Goal: Transaction & Acquisition: Book appointment/travel/reservation

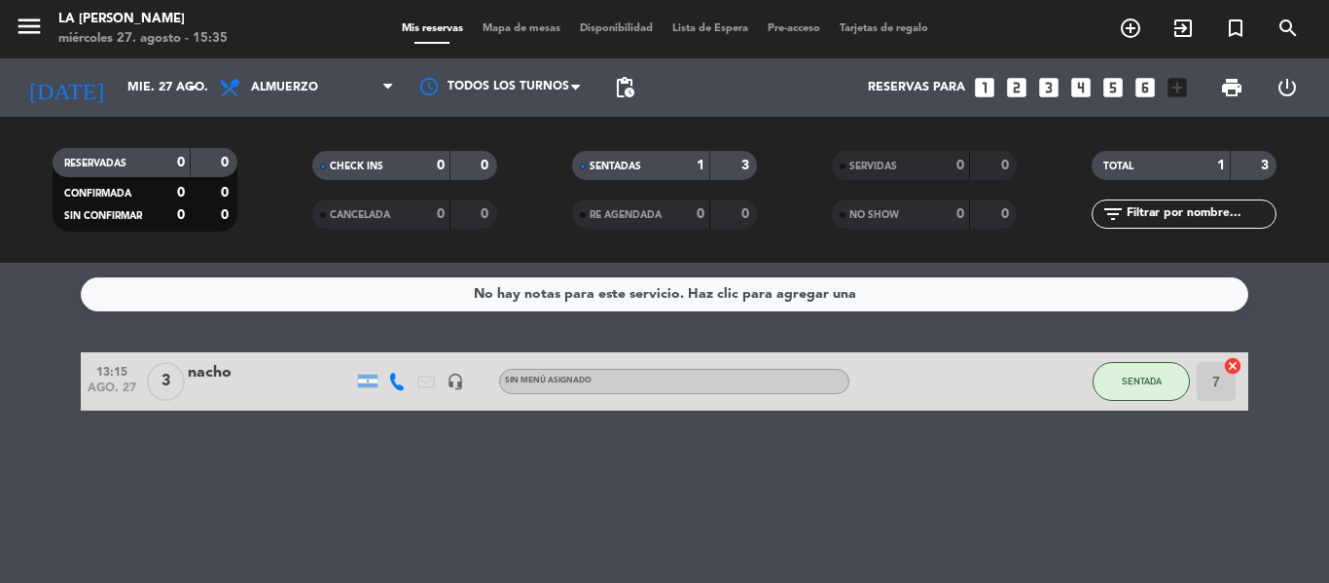
click at [1055, 95] on icon "looks_3" at bounding box center [1048, 87] width 25 height 25
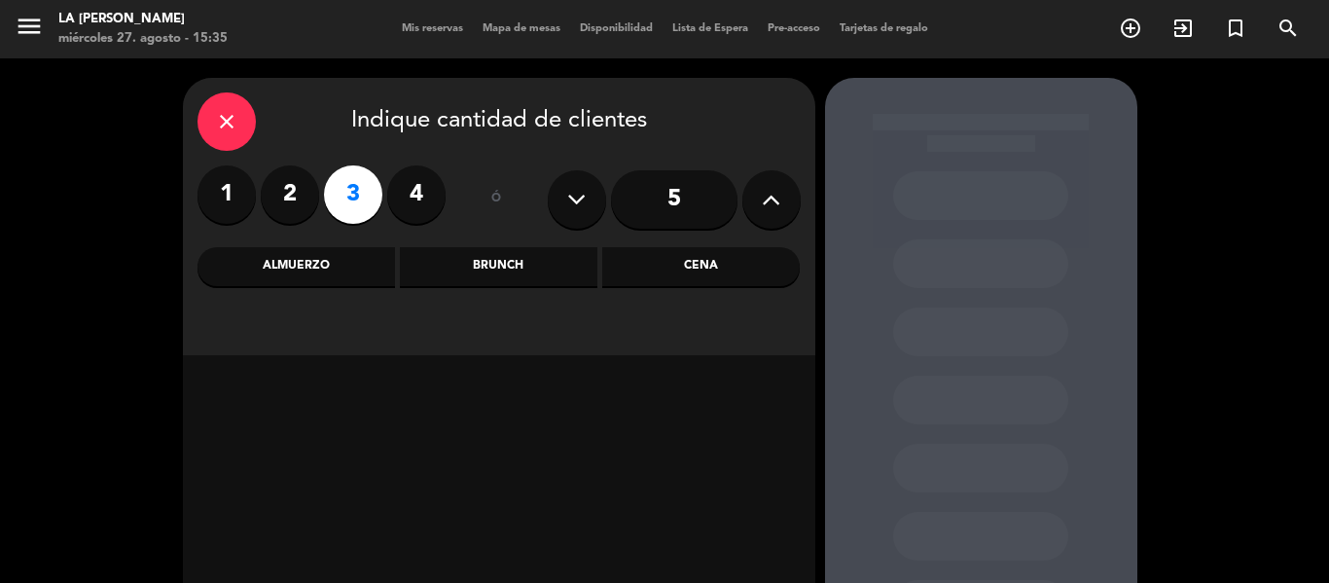
click at [347, 268] on div "Almuerzo" at bounding box center [297, 266] width 198 height 39
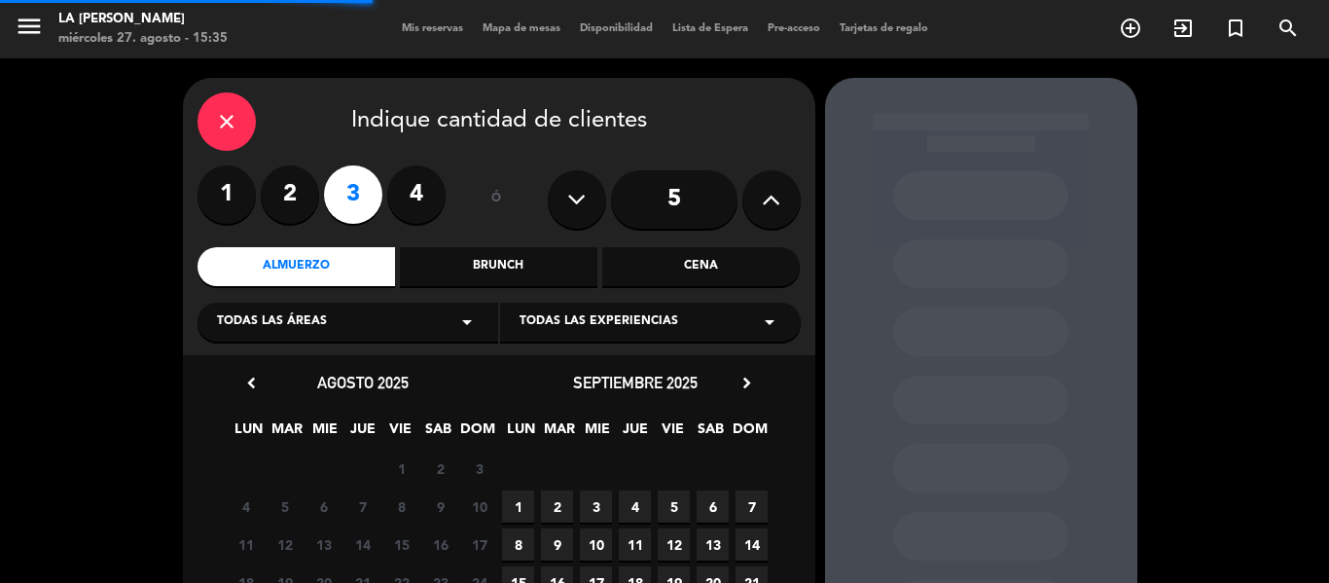
scroll to position [172, 0]
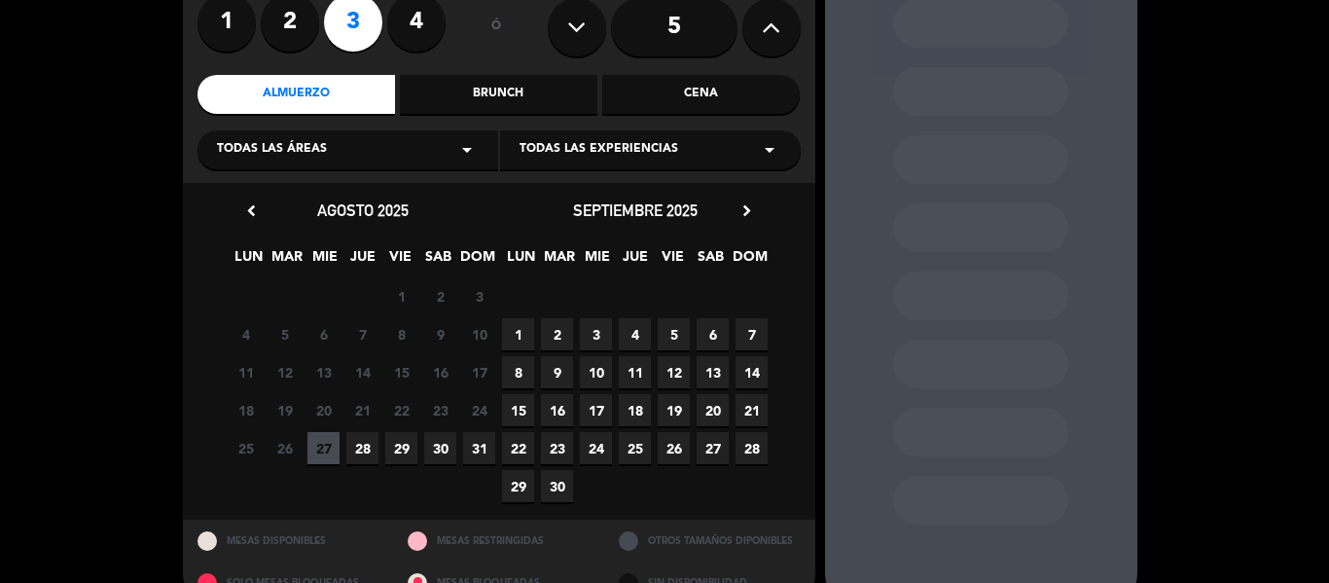
click at [358, 444] on span "28" at bounding box center [362, 448] width 32 height 32
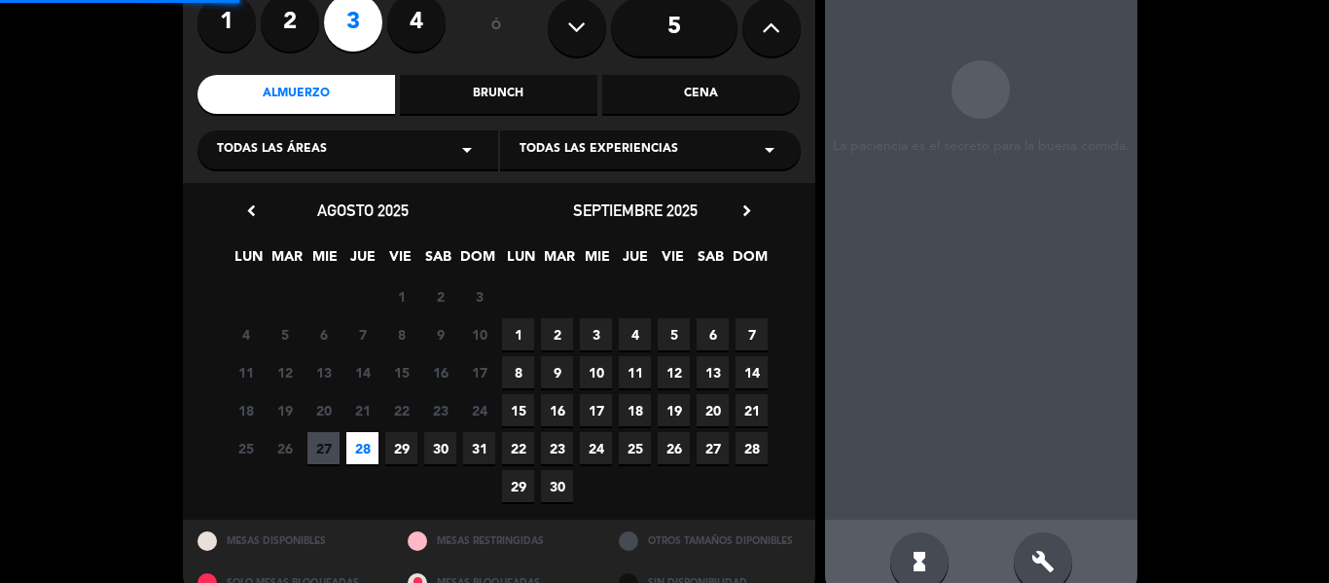
scroll to position [78, 0]
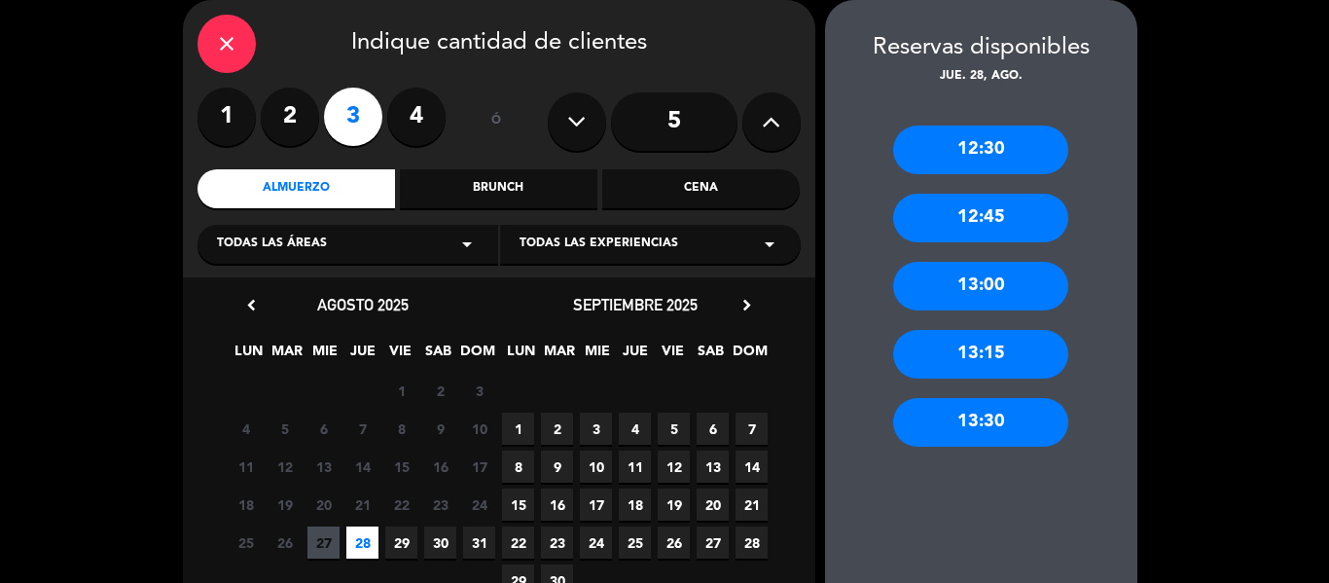
drag, startPoint x: 973, startPoint y: 263, endPoint x: 877, endPoint y: 297, distance: 102.2
click at [974, 263] on div "13:00" at bounding box center [980, 286] width 175 height 49
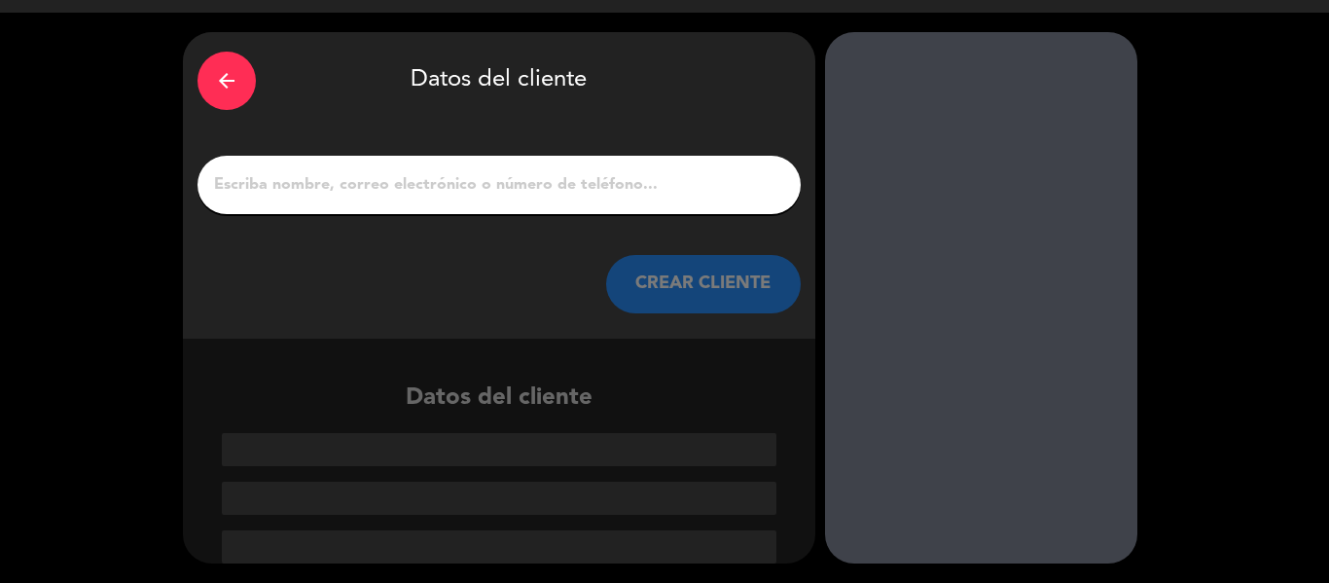
click at [676, 266] on button "CREAR CLIENTE" at bounding box center [703, 284] width 195 height 58
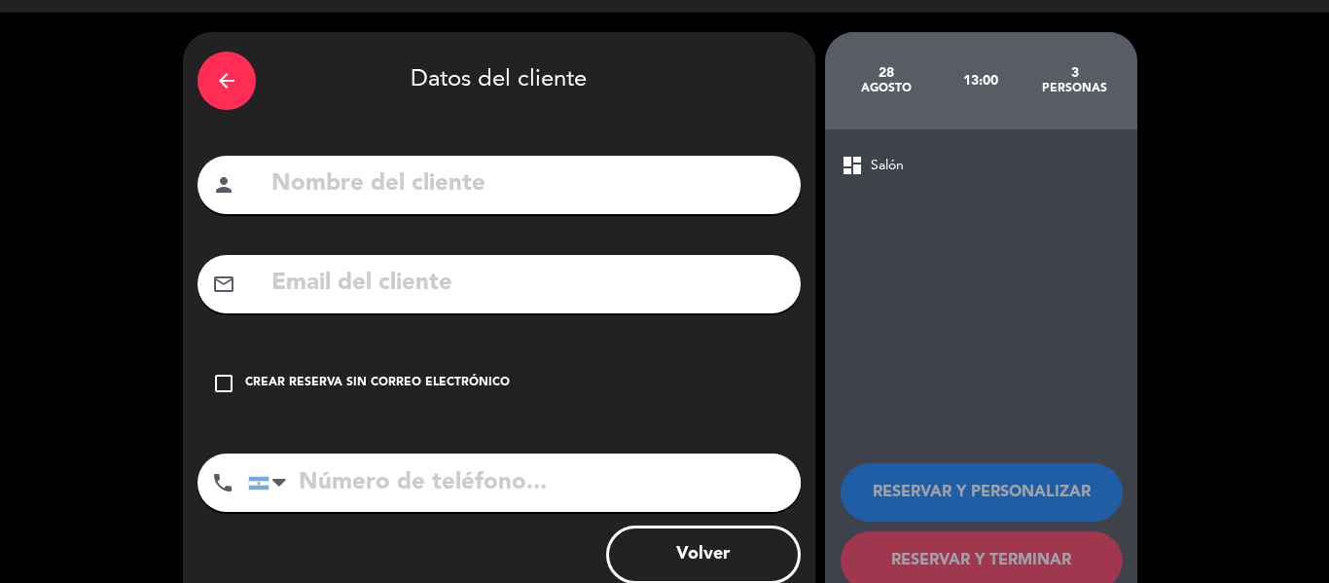
click at [272, 174] on input "text" at bounding box center [528, 184] width 517 height 40
type input "[PERSON_NAME]"
click at [216, 378] on icon "check_box_outline_blank" at bounding box center [223, 383] width 23 height 23
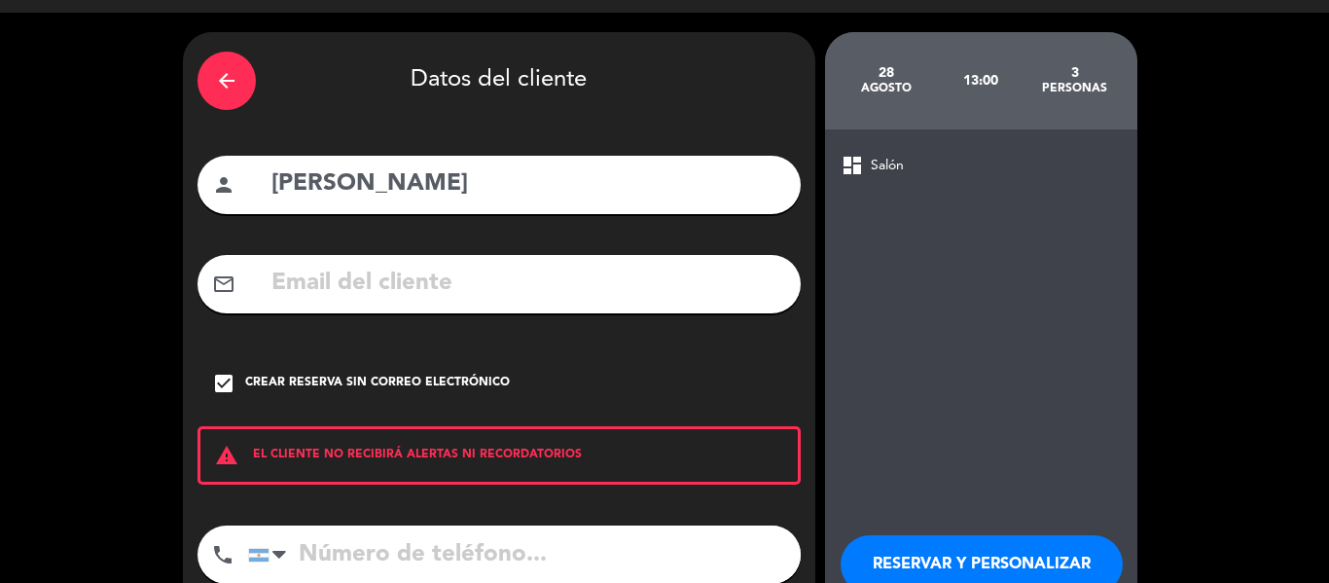
click at [324, 576] on input "tel" at bounding box center [524, 554] width 553 height 58
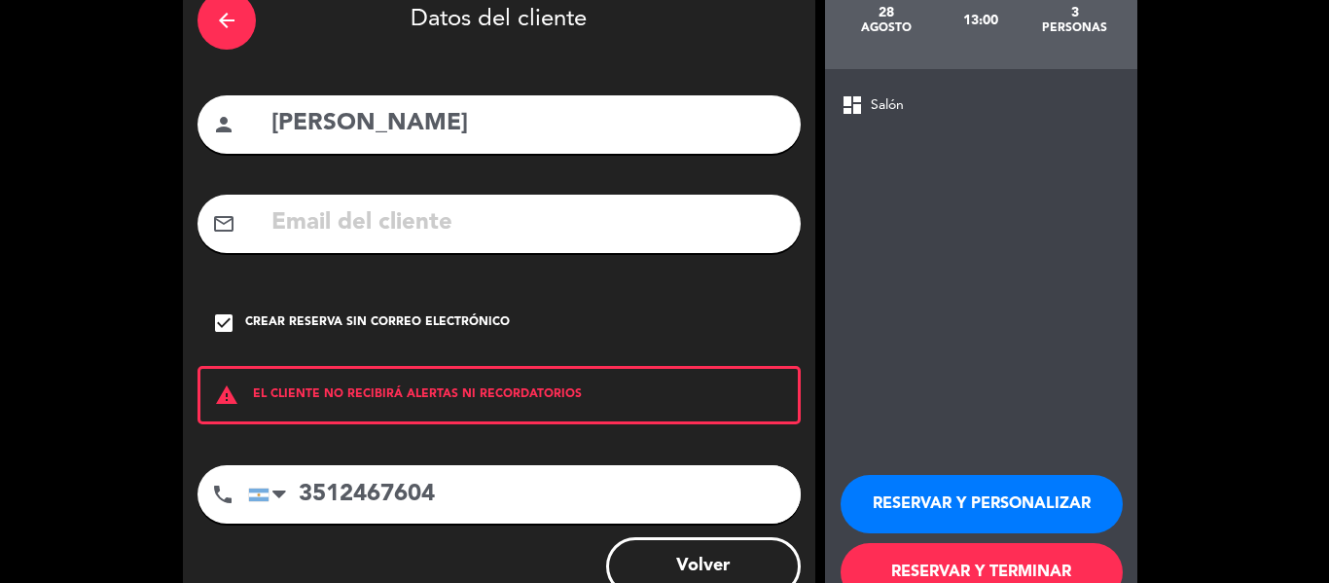
scroll to position [167, 0]
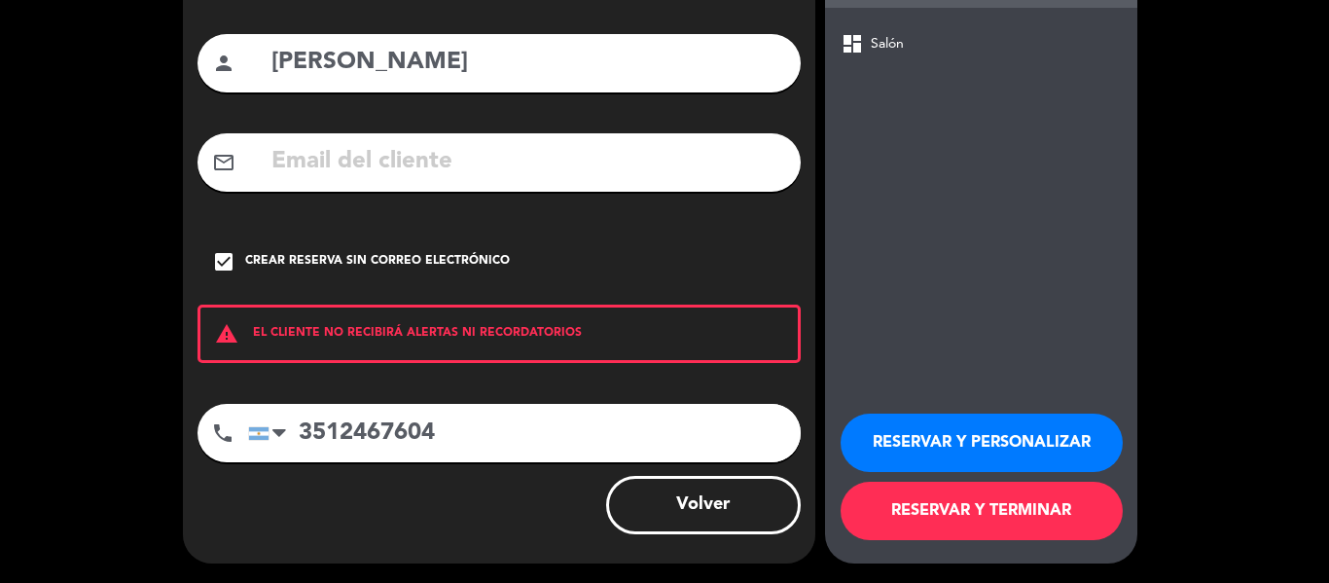
type input "3512467604"
click at [953, 496] on button "RESERVAR Y TERMINAR" at bounding box center [982, 511] width 282 height 58
